Goal: Find specific page/section: Find specific page/section

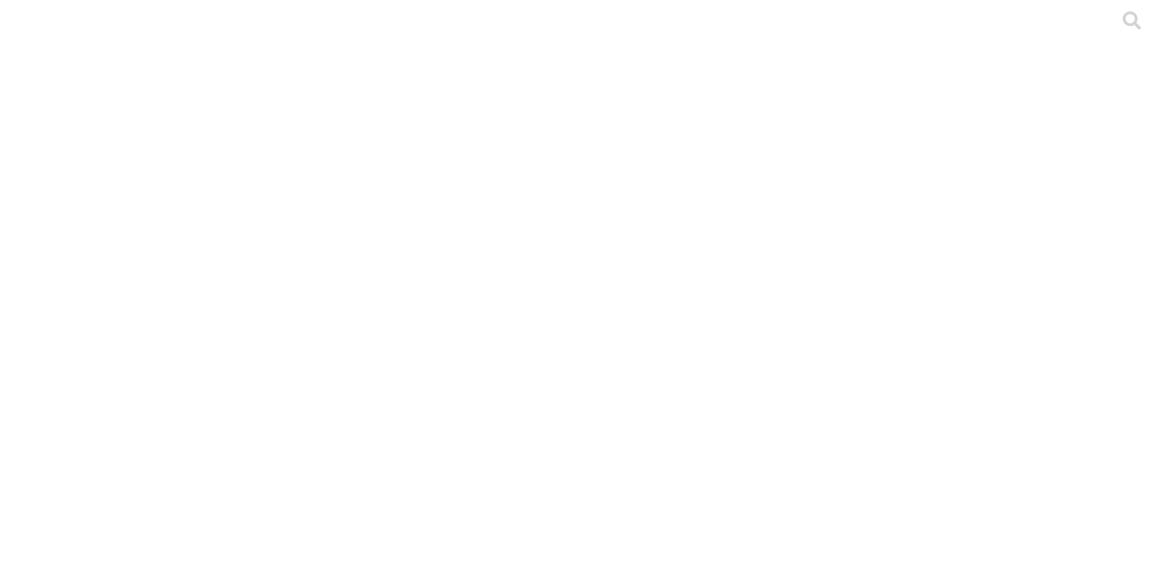
type input "cerc"
